Goal: Information Seeking & Learning: Learn about a topic

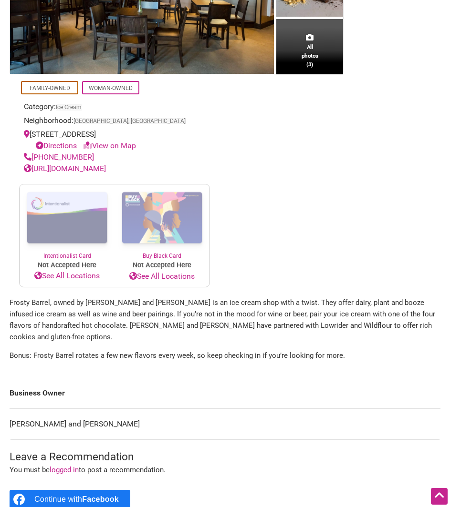
scroll to position [200, 0]
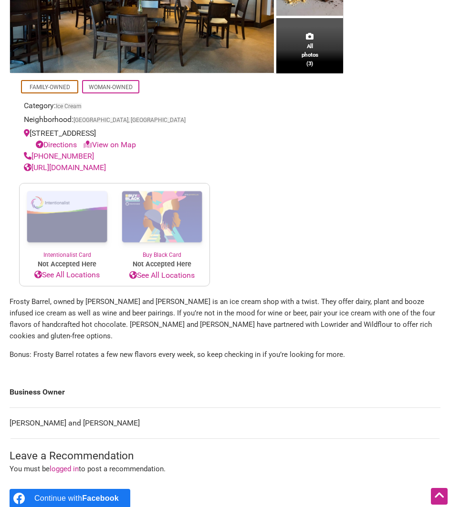
click at [94, 311] on p "Frosty Barrel, owned by [PERSON_NAME] and [PERSON_NAME] is an ice cream shop wi…" at bounding box center [225, 319] width 430 height 46
click at [132, 324] on p "Frosty Barrel, owned by [PERSON_NAME] and [PERSON_NAME] is an ice cream shop wi…" at bounding box center [225, 319] width 430 height 46
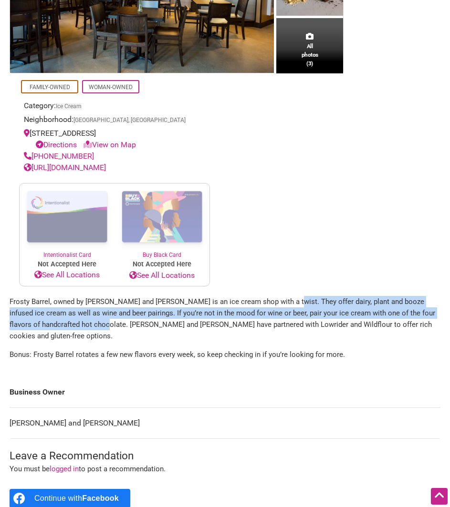
drag, startPoint x: 282, startPoint y: 312, endPoint x: 81, endPoint y: 340, distance: 202.6
click at [81, 340] on p "Frosty Barrel, owned by [PERSON_NAME] and [PERSON_NAME] is an ice cream shop wi…" at bounding box center [225, 319] width 430 height 46
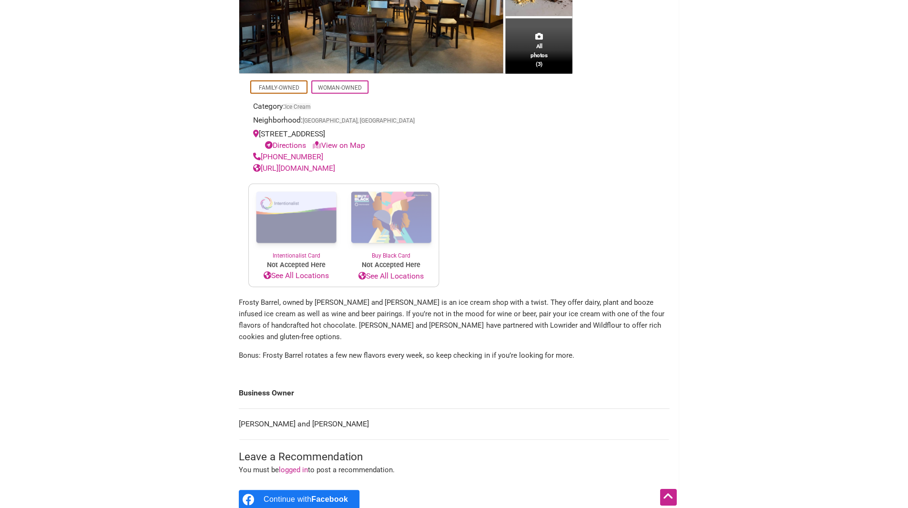
scroll to position [203, 0]
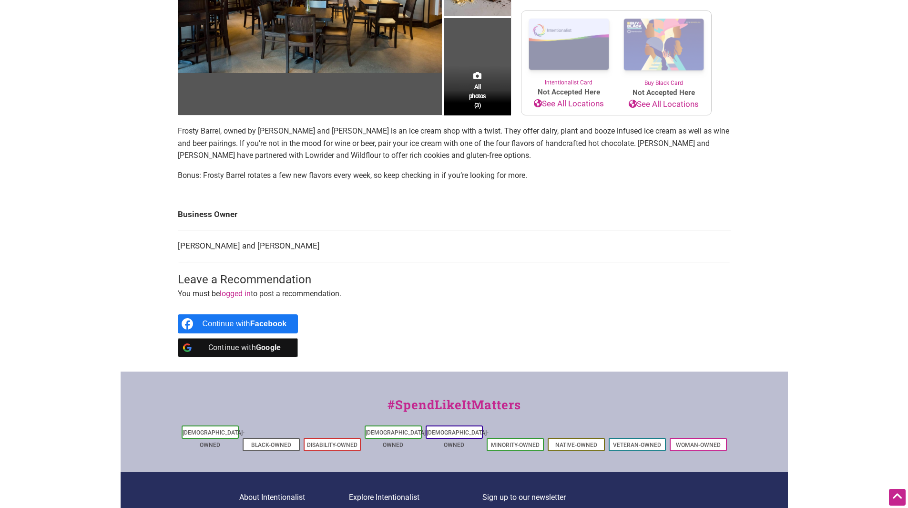
click at [379, 252] on td "[PERSON_NAME] and [PERSON_NAME]" at bounding box center [454, 246] width 553 height 32
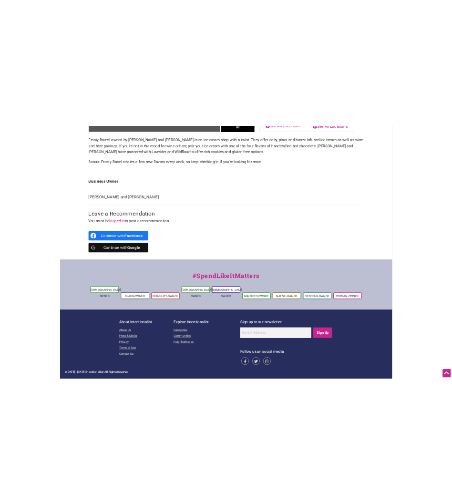
scroll to position [0, 0]
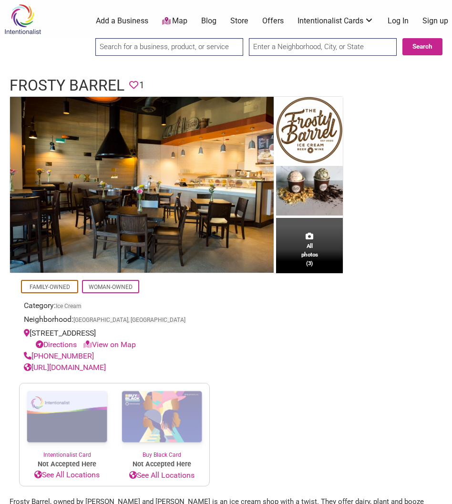
click at [232, 371] on section "All photos (3) Family-Owned Woman-Owned Category: Ice Cream Neighborhood: [GEOG…" at bounding box center [226, 291] width 433 height 390
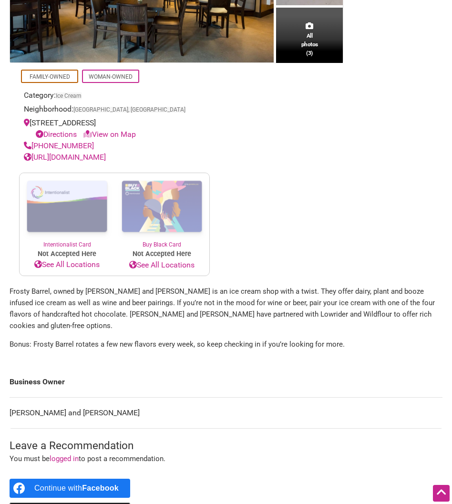
scroll to position [211, 0]
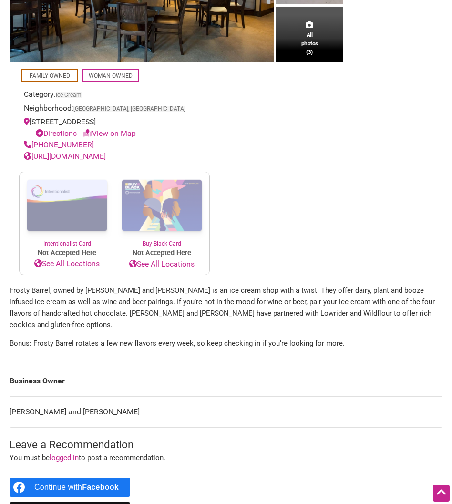
click at [115, 343] on p "Bonus: Frosty Barrel rotates a few new flavors every week, so keep checking in …" at bounding box center [226, 343] width 433 height 11
click at [151, 328] on p "Frosty Barrel, owned by [PERSON_NAME] and [PERSON_NAME] is an ice cream shop wi…" at bounding box center [226, 308] width 433 height 46
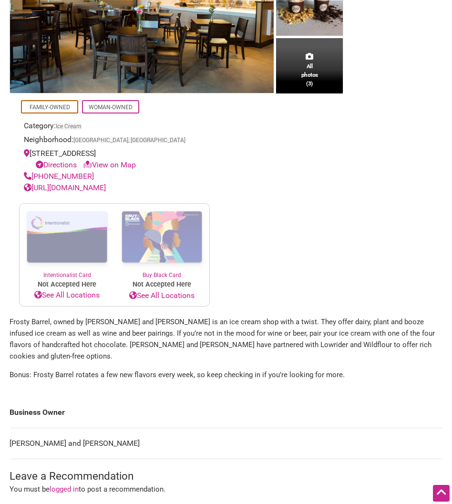
scroll to position [179, 0]
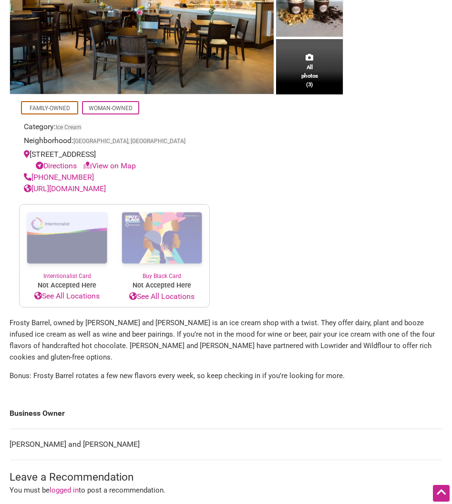
click at [72, 193] on link "[URL][DOMAIN_NAME]" at bounding box center [65, 188] width 82 height 9
